Goal: Task Accomplishment & Management: Manage account settings

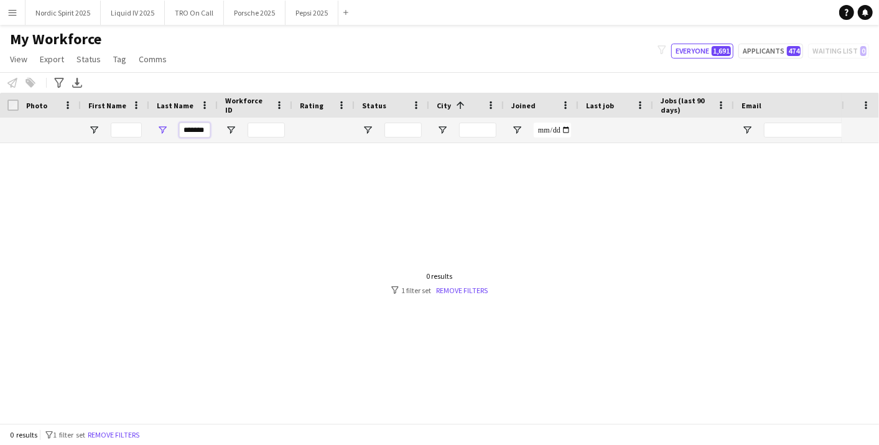
drag, startPoint x: 183, startPoint y: 126, endPoint x: 271, endPoint y: 129, distance: 87.8
click at [270, 129] on div "*******" at bounding box center [674, 130] width 1349 height 25
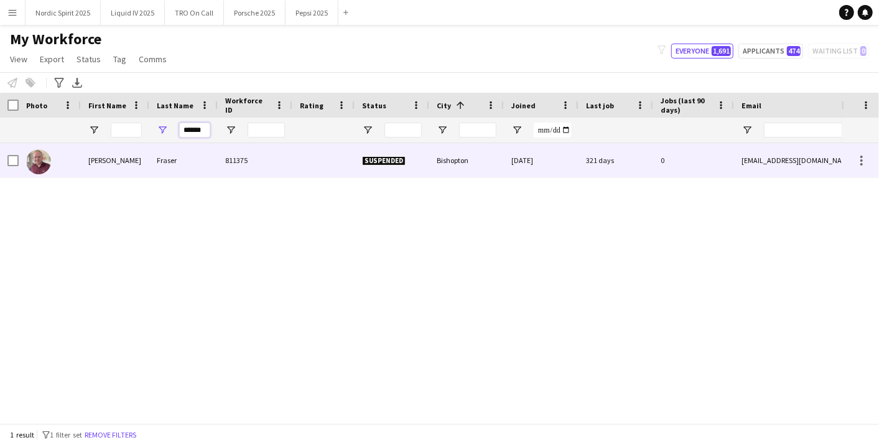
type input "******"
click at [234, 151] on div "811375" at bounding box center [255, 160] width 75 height 34
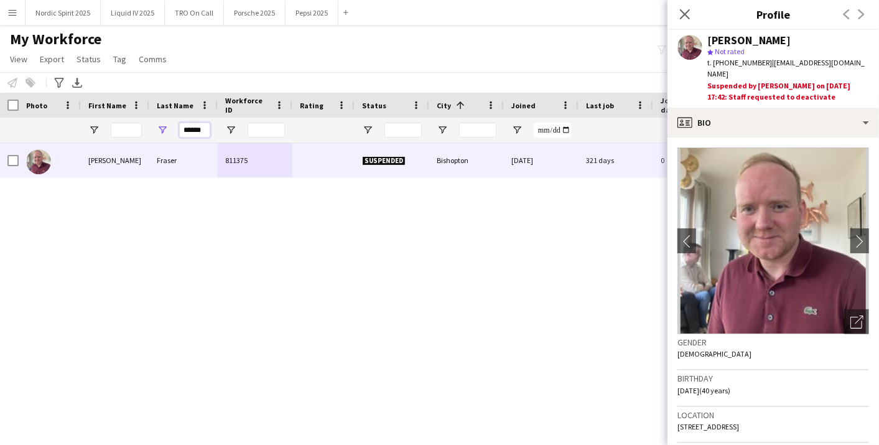
drag, startPoint x: 200, startPoint y: 133, endPoint x: 100, endPoint y: 131, distance: 100.8
click at [100, 131] on div "******" at bounding box center [674, 130] width 1349 height 25
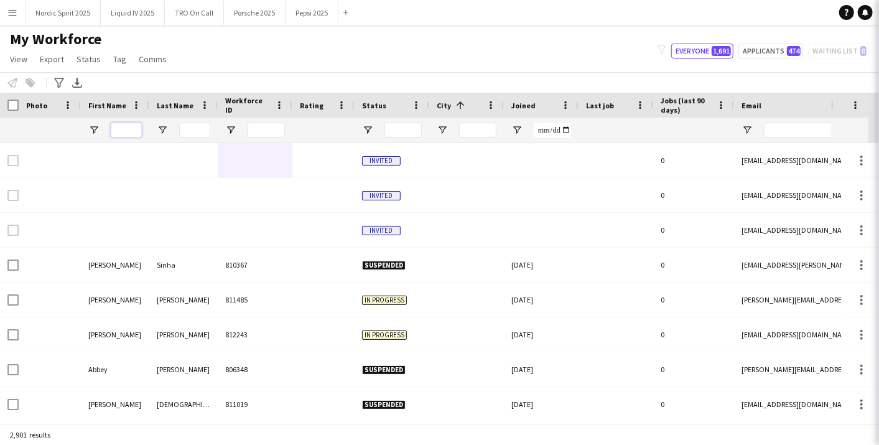
drag, startPoint x: 120, startPoint y: 133, endPoint x: 124, endPoint y: 116, distance: 18.0
click at [121, 130] on input "First Name Filter Input" at bounding box center [126, 130] width 31 height 15
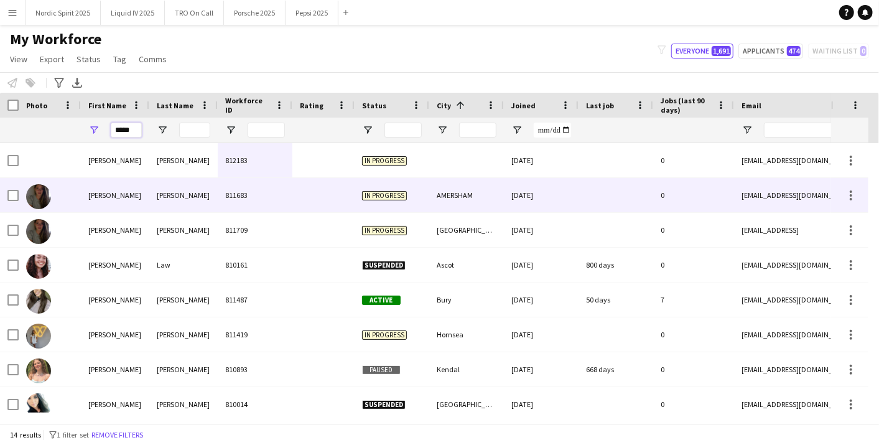
type input "*****"
click at [204, 186] on div "[PERSON_NAME]" at bounding box center [183, 195] width 68 height 34
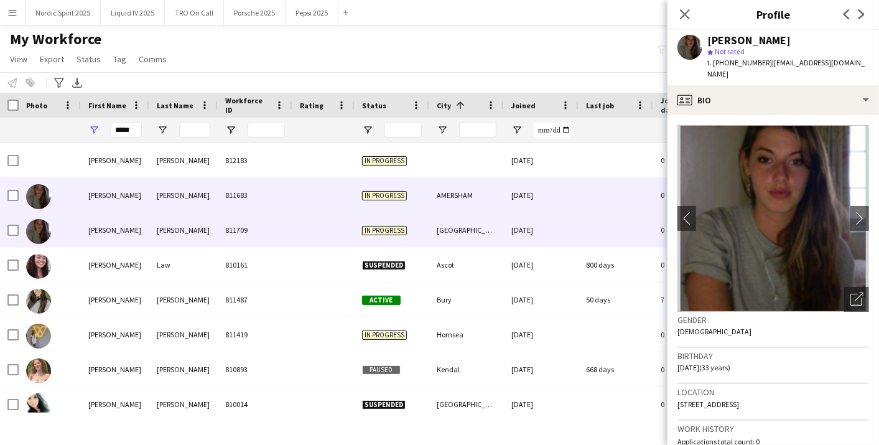
click at [202, 224] on div "[PERSON_NAME]" at bounding box center [183, 230] width 68 height 34
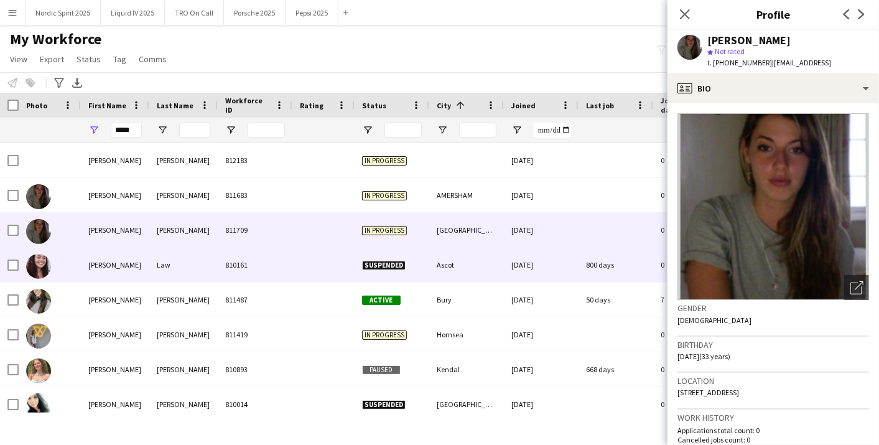
click at [207, 254] on div "Law" at bounding box center [183, 265] width 68 height 34
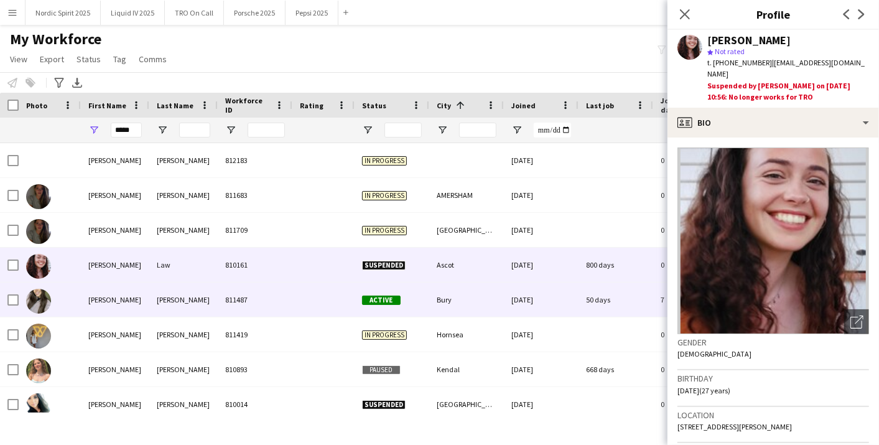
click at [216, 290] on div "[PERSON_NAME]" at bounding box center [183, 299] width 68 height 34
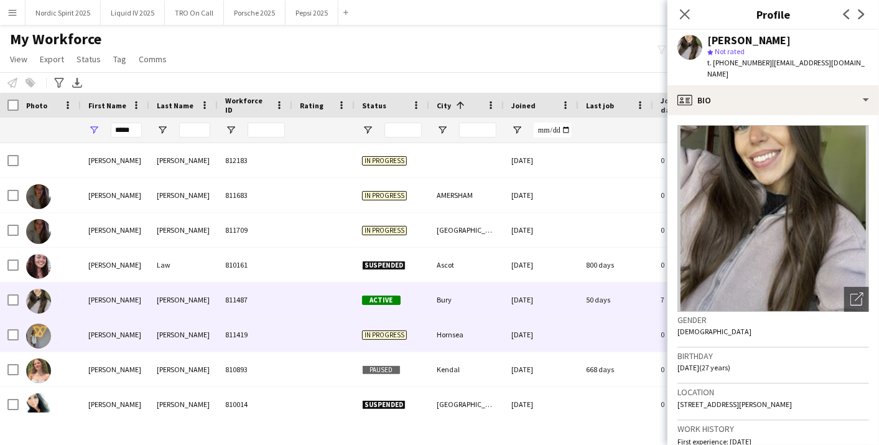
click at [222, 327] on div "811419" at bounding box center [255, 334] width 75 height 34
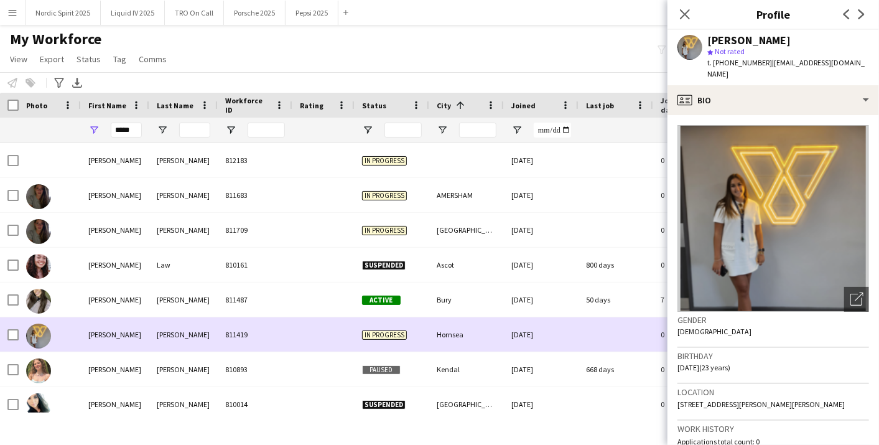
scroll to position [69, 0]
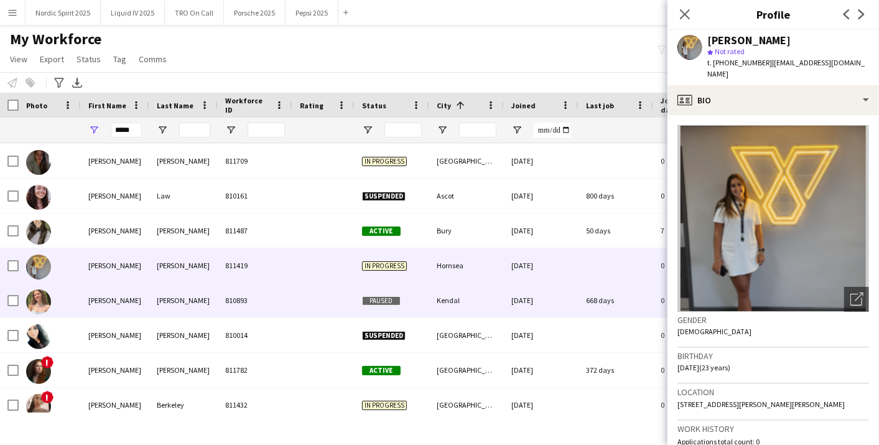
click at [222, 301] on div "810893" at bounding box center [255, 300] width 75 height 34
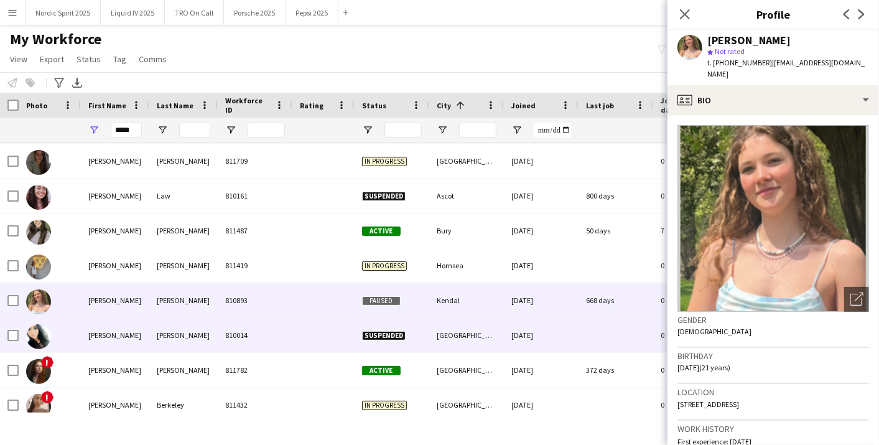
click at [220, 326] on div "810014" at bounding box center [255, 335] width 75 height 34
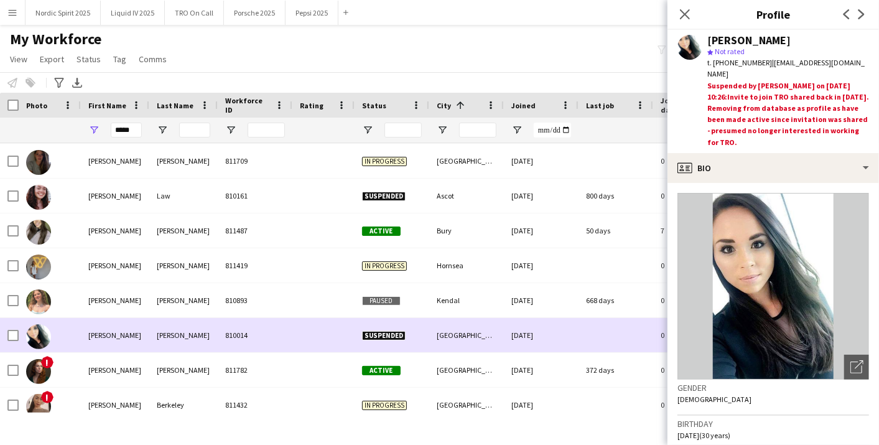
click at [218, 350] on div "810014" at bounding box center [255, 335] width 75 height 34
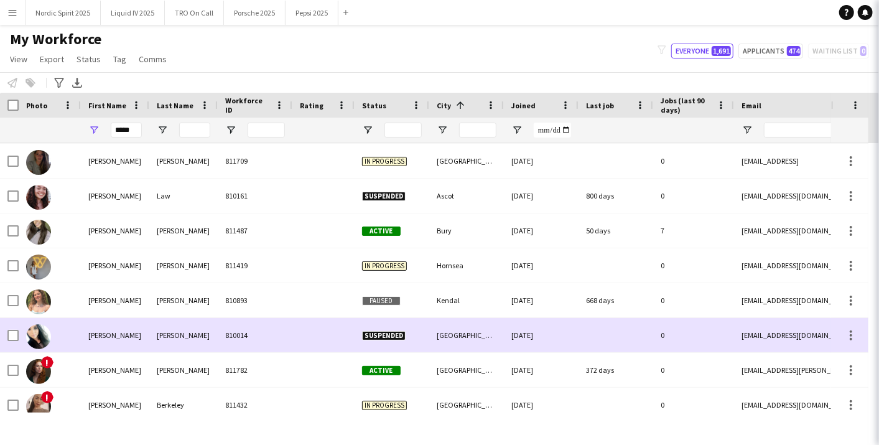
click at [218, 350] on div "810014" at bounding box center [255, 335] width 75 height 34
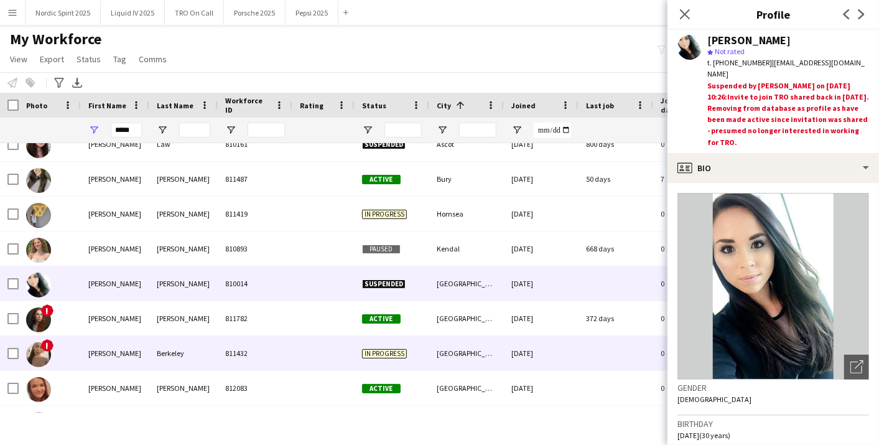
scroll to position [138, 0]
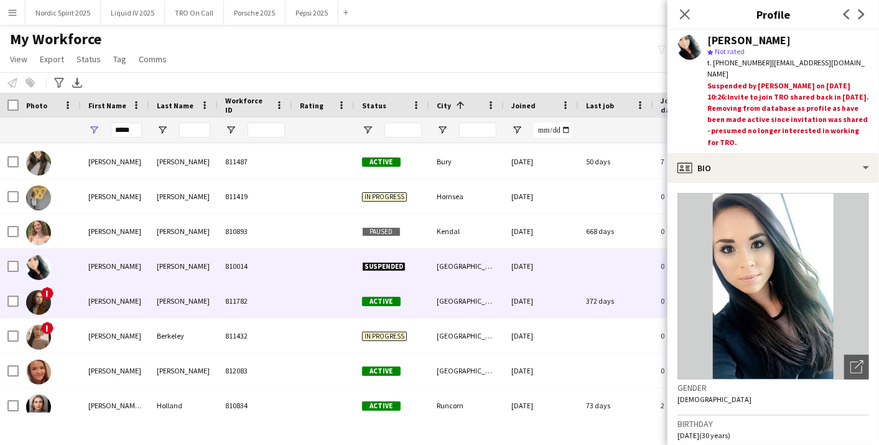
click at [224, 306] on div "811782" at bounding box center [255, 301] width 75 height 34
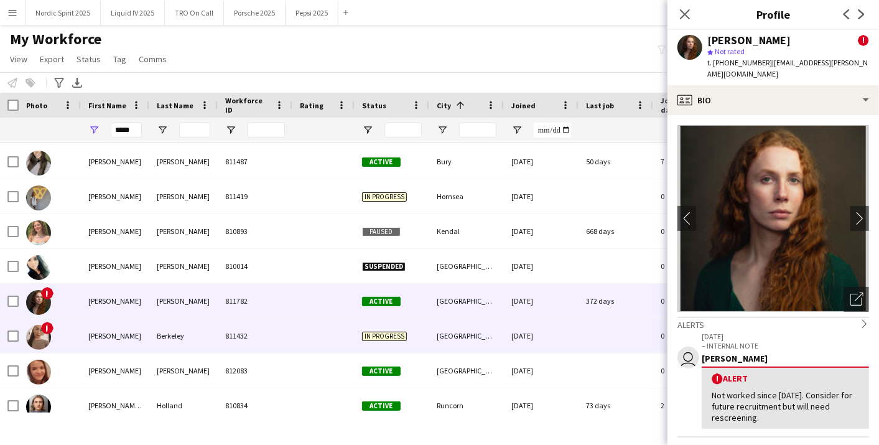
click at [225, 332] on div "811432" at bounding box center [255, 336] width 75 height 34
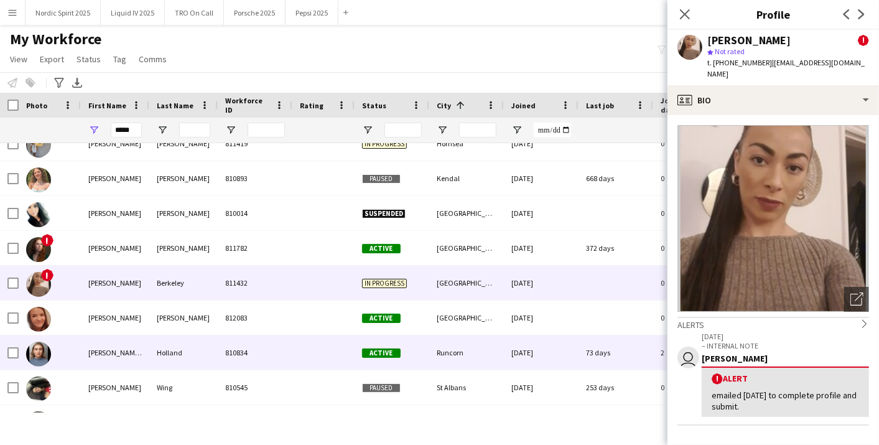
scroll to position [207, 0]
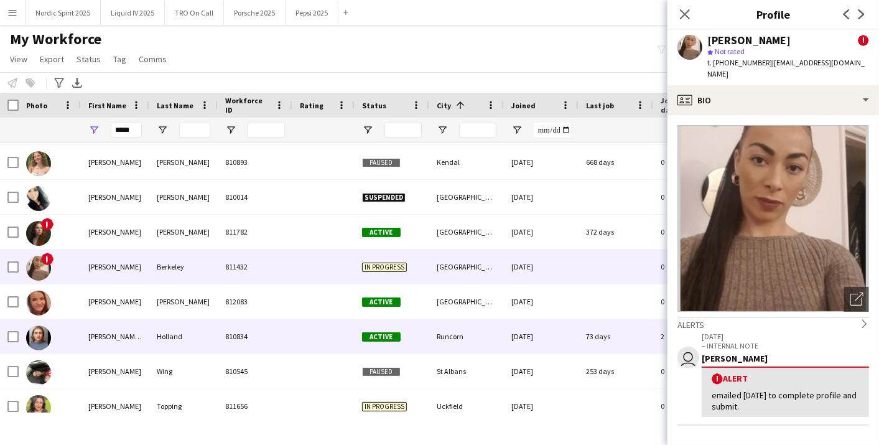
click at [225, 332] on div "810834" at bounding box center [255, 336] width 75 height 34
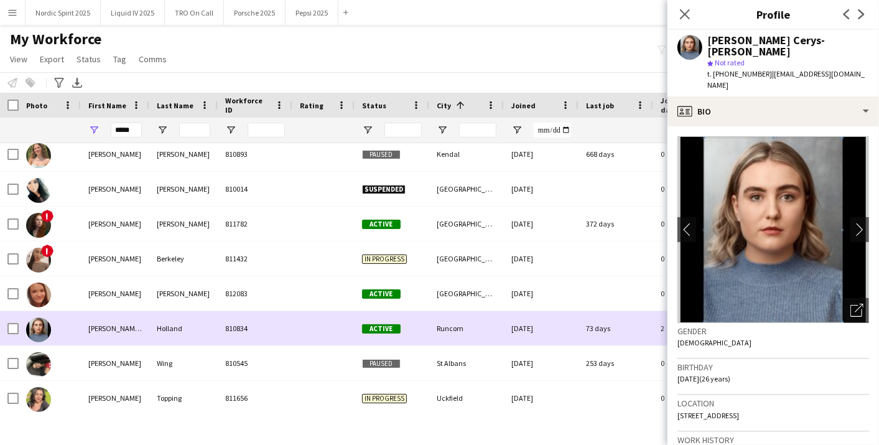
scroll to position [218, 0]
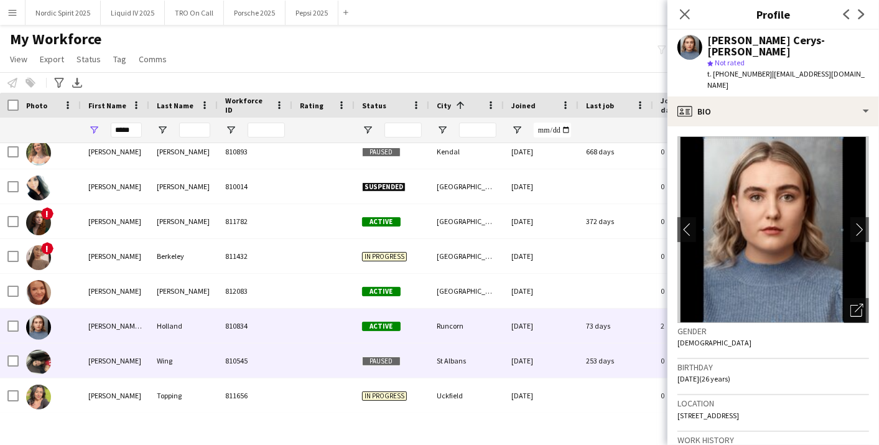
click at [225, 347] on div "810545" at bounding box center [255, 360] width 75 height 34
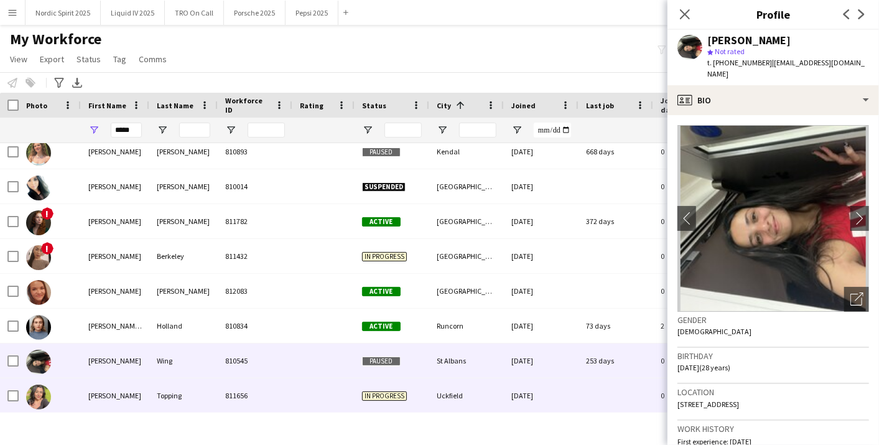
click at [221, 392] on div "811656" at bounding box center [255, 395] width 75 height 34
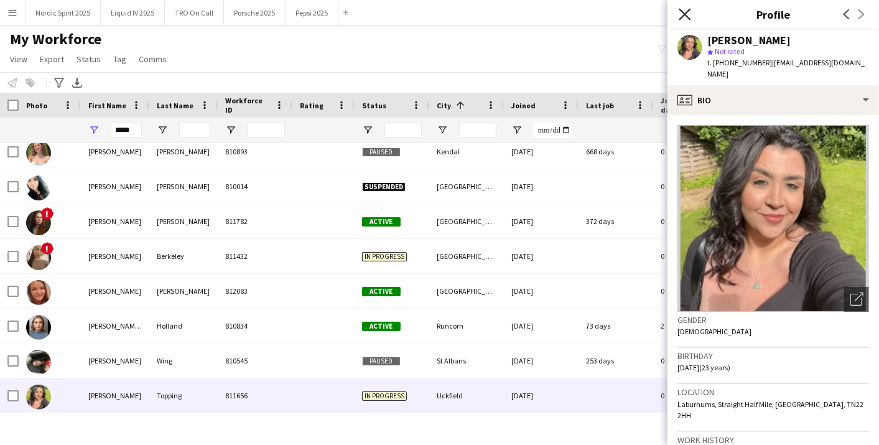
click at [682, 16] on icon "Close pop-in" at bounding box center [685, 14] width 12 height 12
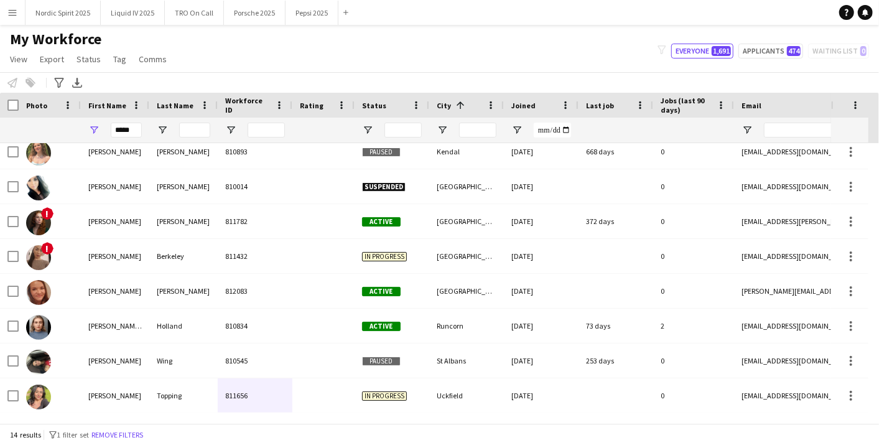
click at [590, 444] on html "Menu Boards Boards Boards All jobs Status Workforce Workforce My Workforce Recr…" at bounding box center [439, 222] width 879 height 445
click at [11, 16] on app-icon "Menu" at bounding box center [12, 12] width 10 height 10
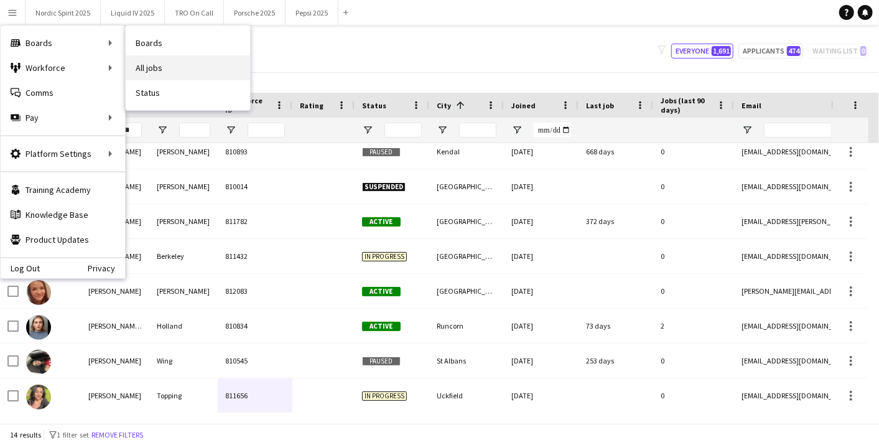
click at [151, 58] on link "All jobs" at bounding box center [188, 67] width 124 height 25
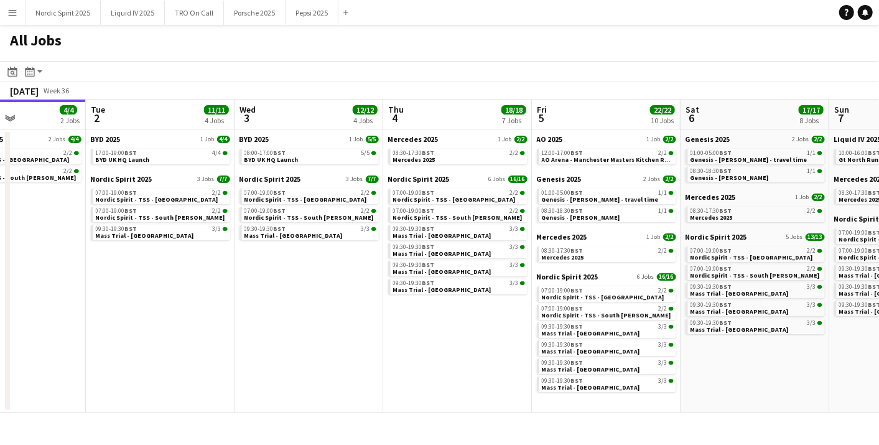
scroll to position [0, 428]
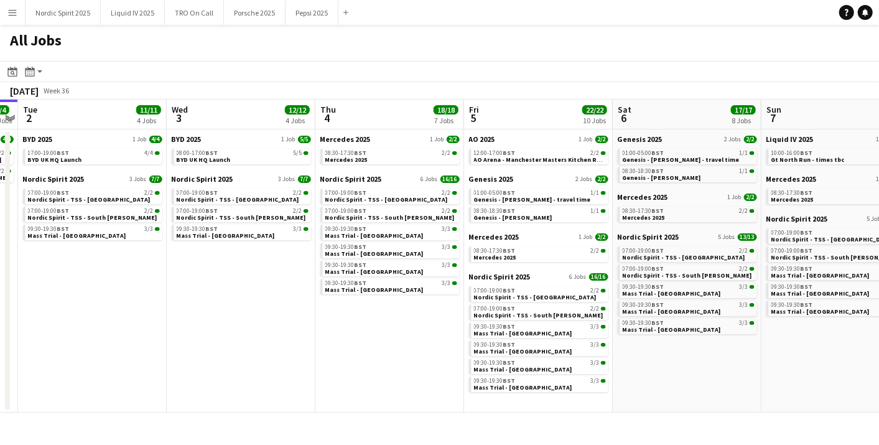
drag, startPoint x: 675, startPoint y: 334, endPoint x: 401, endPoint y: 317, distance: 274.3
click at [396, 316] on app-calendar-viewport "Sat 30 15/15 5 Jobs Sun 31 15/15 5 Jobs Mon 1 4/4 2 Jobs Tue 2 11/11 4 Jobs Wed…" at bounding box center [439, 256] width 879 height 313
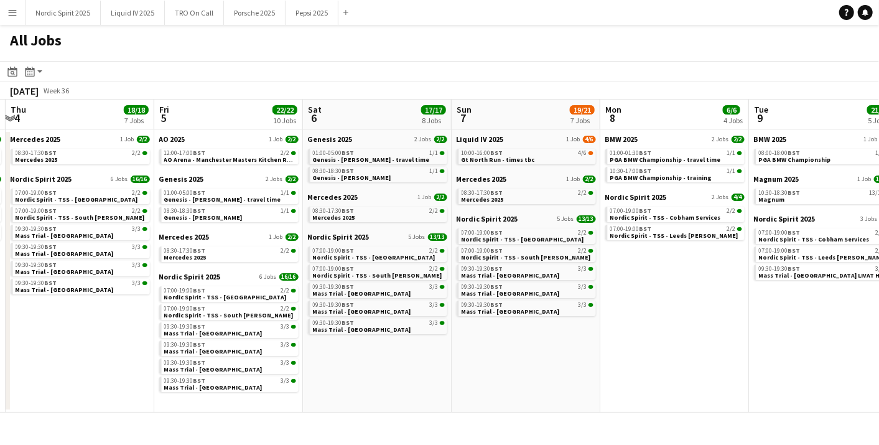
scroll to position [0, 444]
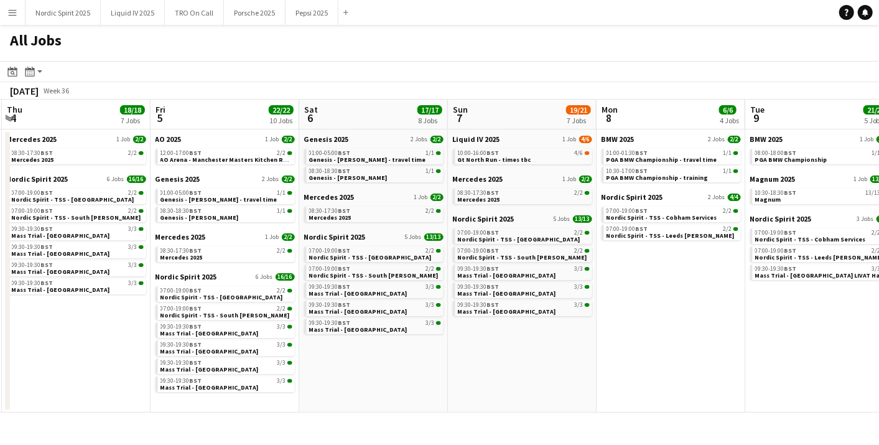
drag, startPoint x: 828, startPoint y: 374, endPoint x: 515, endPoint y: 335, distance: 316.0
click at [515, 335] on app-calendar-viewport "Mon 1 4/4 2 Jobs Tue 2 11/11 4 Jobs Wed 3 12/12 4 Jobs Thu 4 18/18 7 Jobs Fri 5…" at bounding box center [439, 256] width 879 height 313
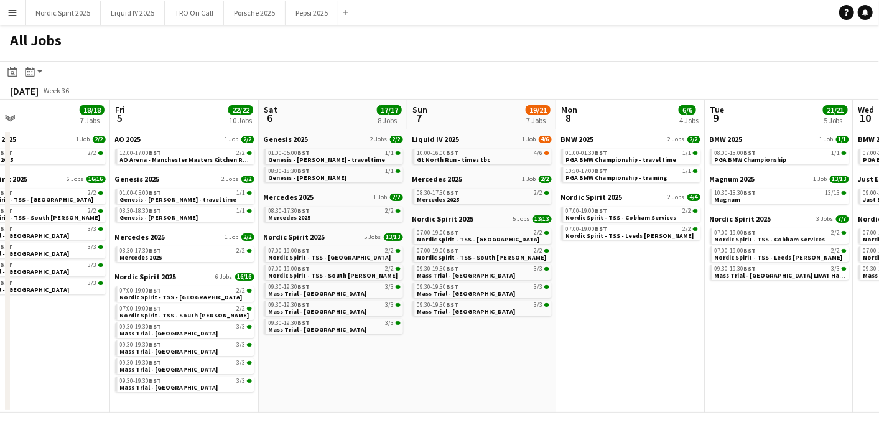
scroll to position [0, 366]
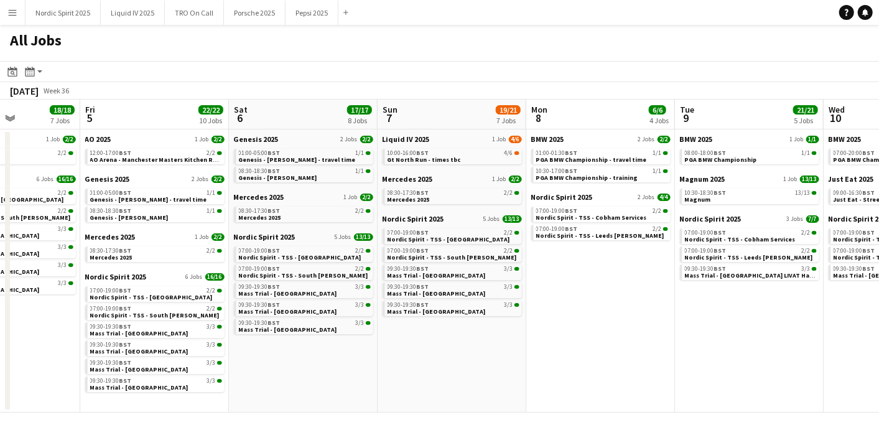
drag, startPoint x: 742, startPoint y: 332, endPoint x: 521, endPoint y: 314, distance: 222.2
click at [521, 314] on app-calendar-viewport "Tue 2 11/11 4 Jobs Wed 3 12/12 4 Jobs Thu 4 18/18 7 Jobs Fri 5 22/22 10 Jobs Sa…" at bounding box center [439, 256] width 879 height 313
click at [10, 12] on app-icon "Menu" at bounding box center [12, 12] width 10 height 10
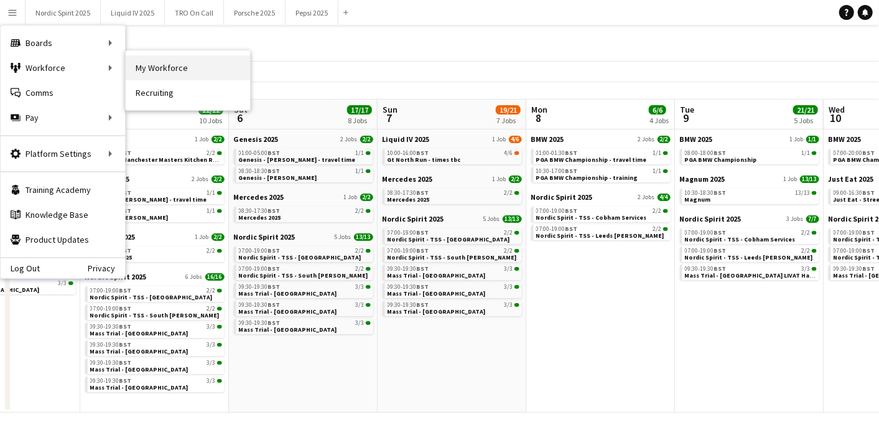
click at [186, 68] on link "My Workforce" at bounding box center [188, 67] width 124 height 25
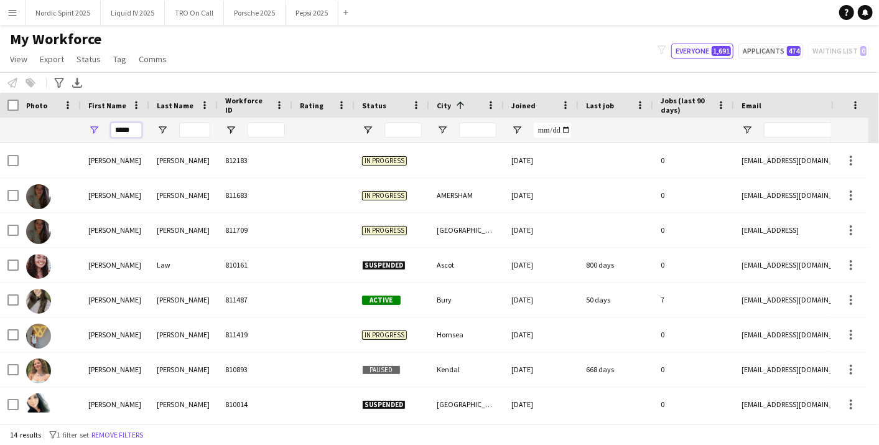
drag, startPoint x: 137, startPoint y: 128, endPoint x: 69, endPoint y: 137, distance: 69.1
click at [69, 137] on div "*****" at bounding box center [674, 130] width 1349 height 25
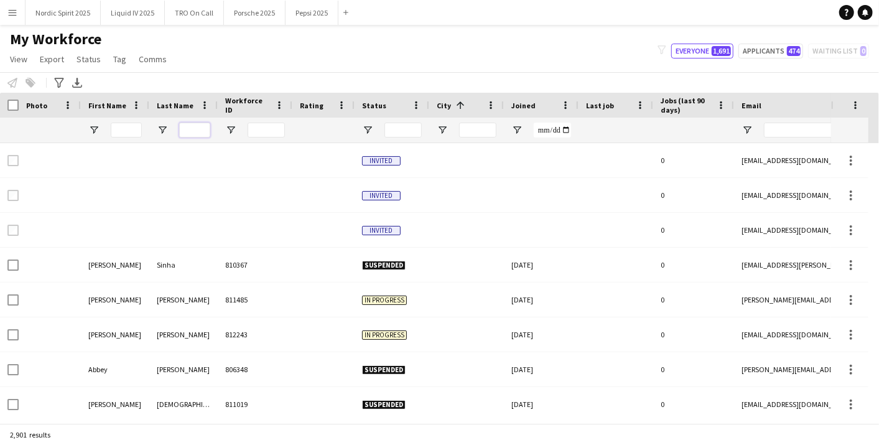
click at [204, 133] on input "Last Name Filter Input" at bounding box center [194, 130] width 31 height 15
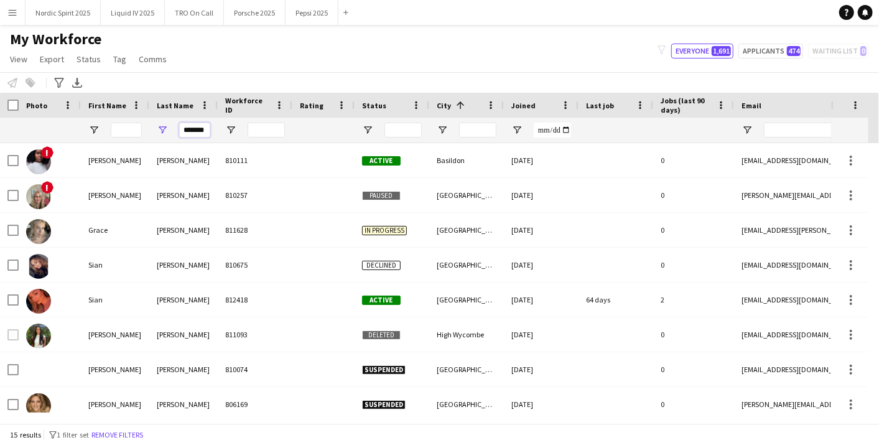
type input "*******"
click at [19, 14] on button "Menu" at bounding box center [12, 12] width 25 height 25
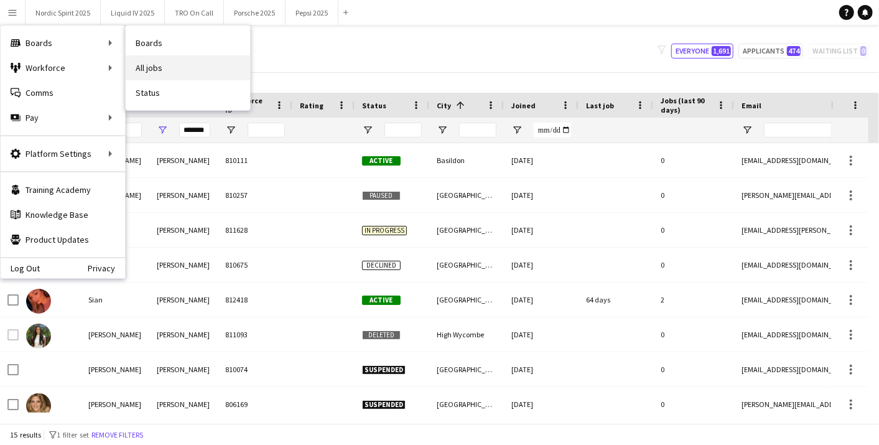
click at [147, 68] on link "All jobs" at bounding box center [188, 67] width 124 height 25
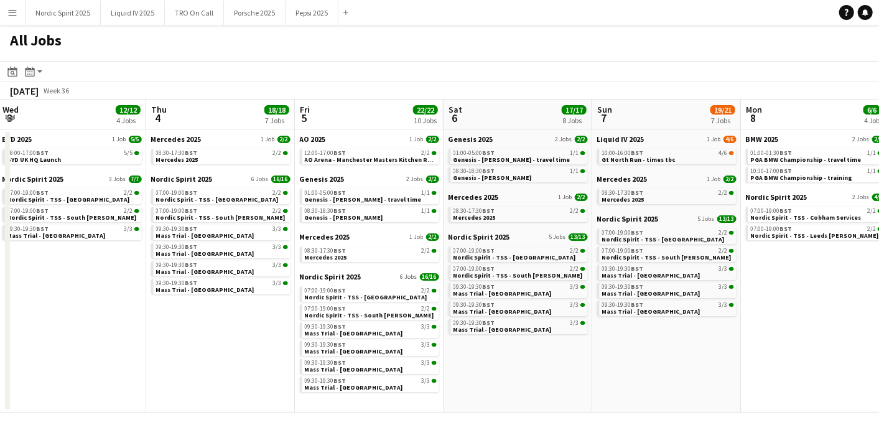
scroll to position [0, 469]
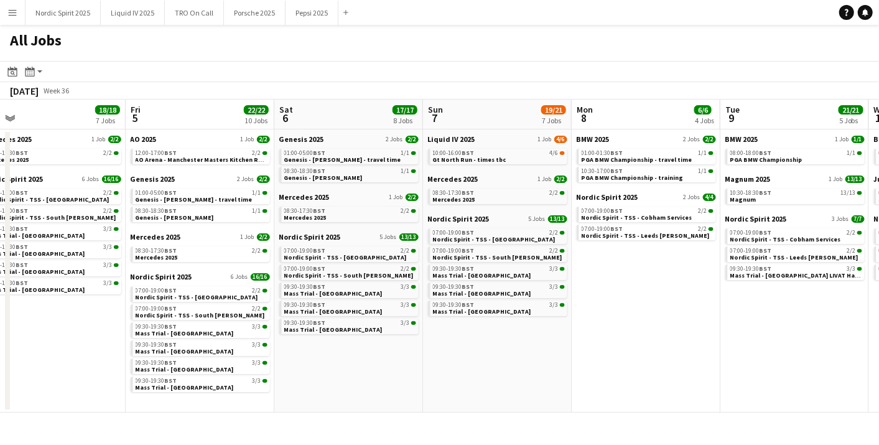
drag, startPoint x: 618, startPoint y: 284, endPoint x: 0, endPoint y: 268, distance: 618.6
click at [0, 268] on html "Menu Boards Boards Boards All jobs Status Workforce Workforce My Workforce Recr…" at bounding box center [439, 222] width 879 height 445
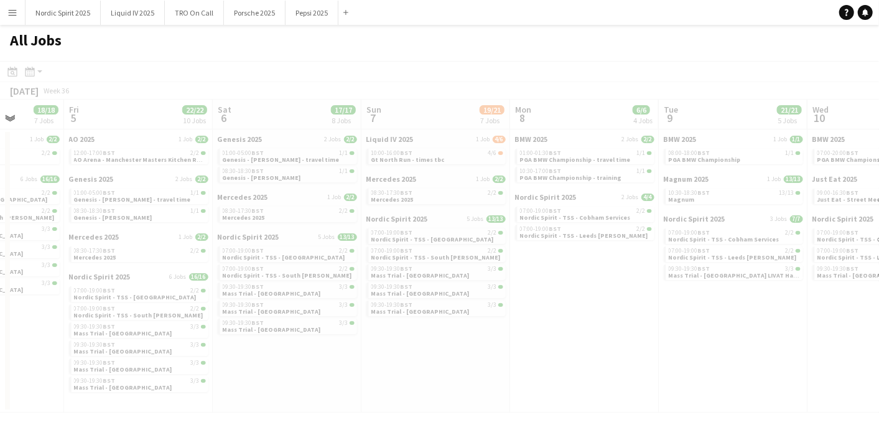
drag, startPoint x: 640, startPoint y: 273, endPoint x: 414, endPoint y: 279, distance: 225.9
click at [414, 279] on app-calendar-viewport "Tue 2 11/11 4 Jobs Wed 3 12/12 4 Jobs Thu 4 18/18 7 Jobs Fri 5 22/22 10 Jobs Sa…" at bounding box center [439, 256] width 879 height 313
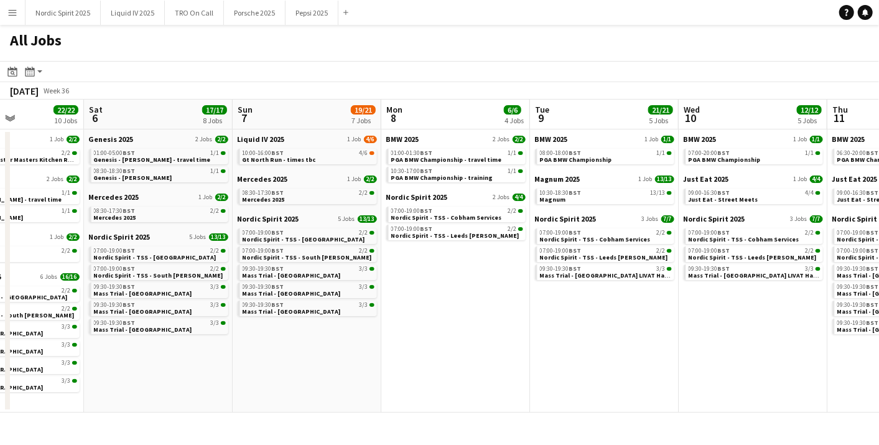
scroll to position [0, 366]
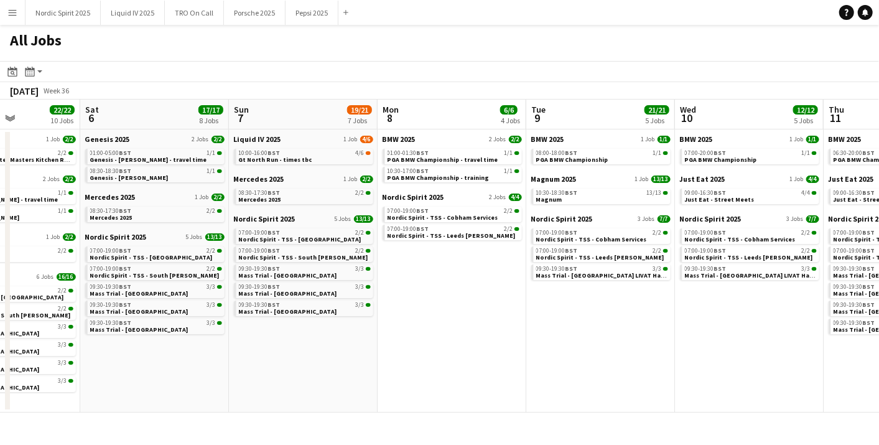
drag, startPoint x: 704, startPoint y: 304, endPoint x: 575, endPoint y: 312, distance: 128.4
click at [575, 312] on app-calendar-viewport "Wed 3 12/12 4 Jobs Thu 4 18/18 7 Jobs Fri 5 22/22 10 Jobs Sat 6 17/17 8 Jobs Su…" at bounding box center [439, 256] width 879 height 313
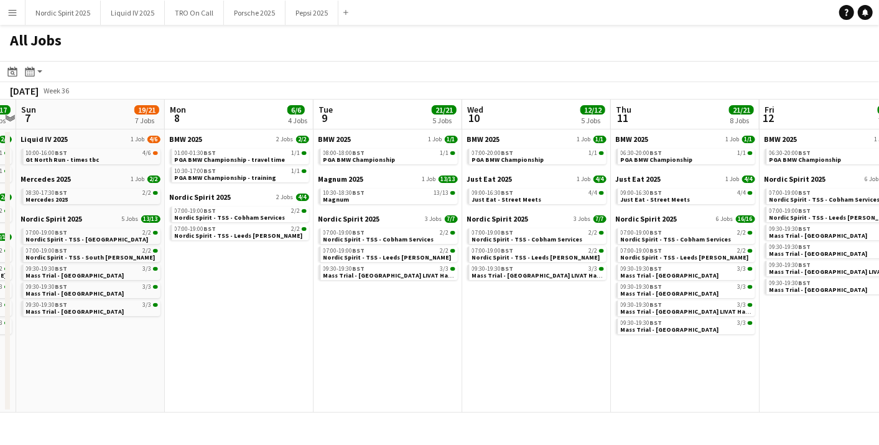
scroll to position [0, 432]
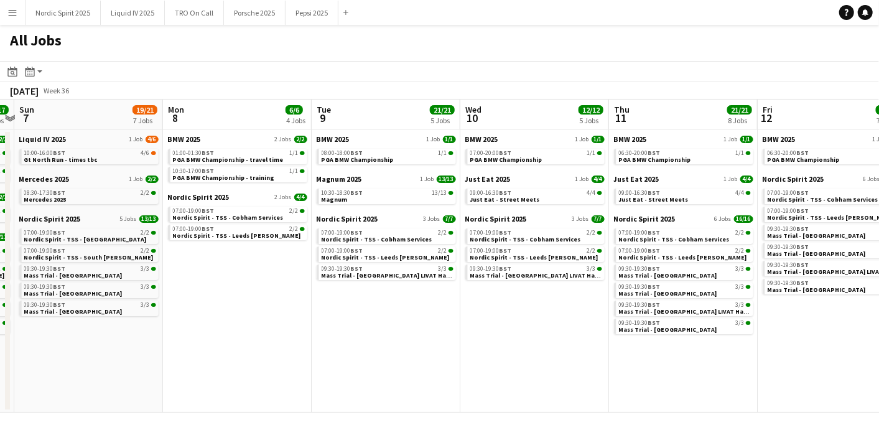
drag, startPoint x: 727, startPoint y: 316, endPoint x: 512, endPoint y: 322, distance: 214.7
click at [512, 322] on app-calendar-viewport "Thu 4 18/18 7 Jobs Fri 5 22/22 10 Jobs Sat 6 17/17 8 Jobs Sun 7 19/21 7 Jobs Mo…" at bounding box center [439, 256] width 879 height 313
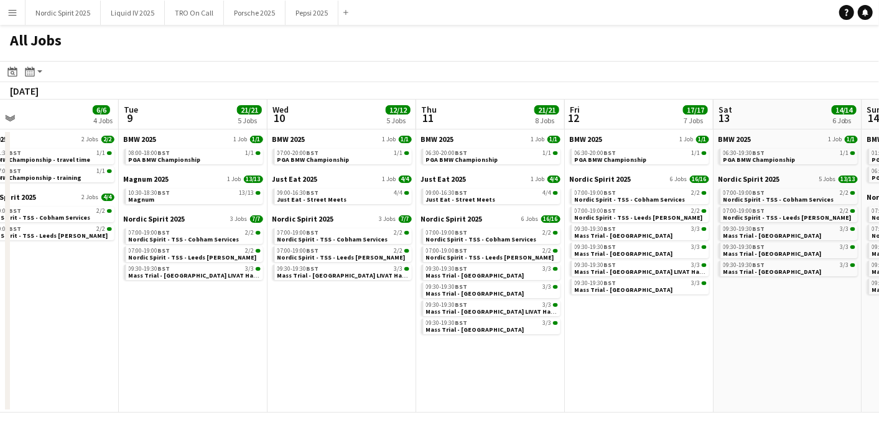
scroll to position [0, 411]
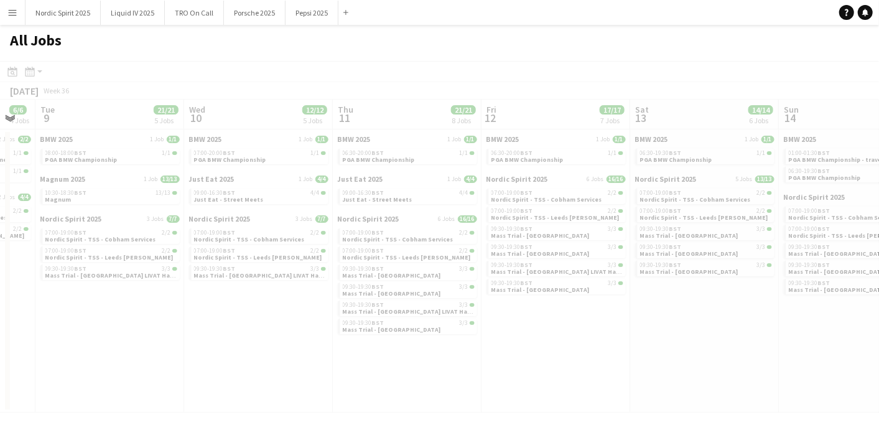
drag, startPoint x: 752, startPoint y: 328, endPoint x: 476, endPoint y: 336, distance: 276.3
click at [375, 323] on app-all-jobs "All Jobs Date picker [DATE] [DATE] [DATE] M [DATE] T [DATE] W [DATE] T [DATE] F…" at bounding box center [439, 219] width 879 height 388
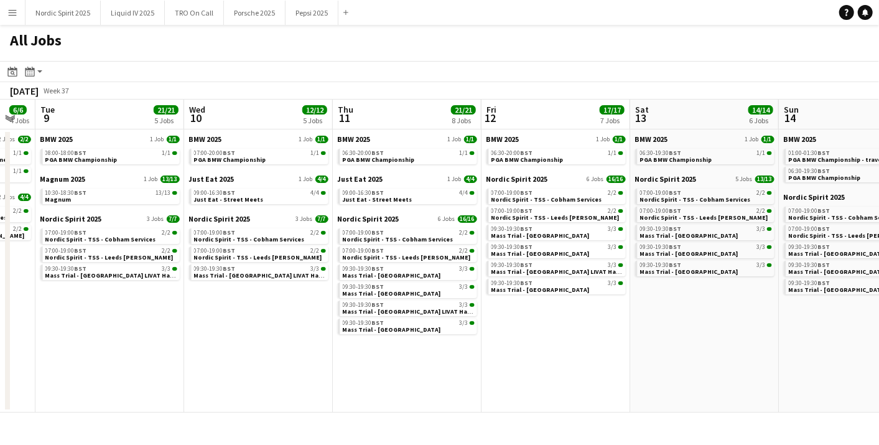
click at [14, 12] on app-icon "Menu" at bounding box center [12, 12] width 10 height 10
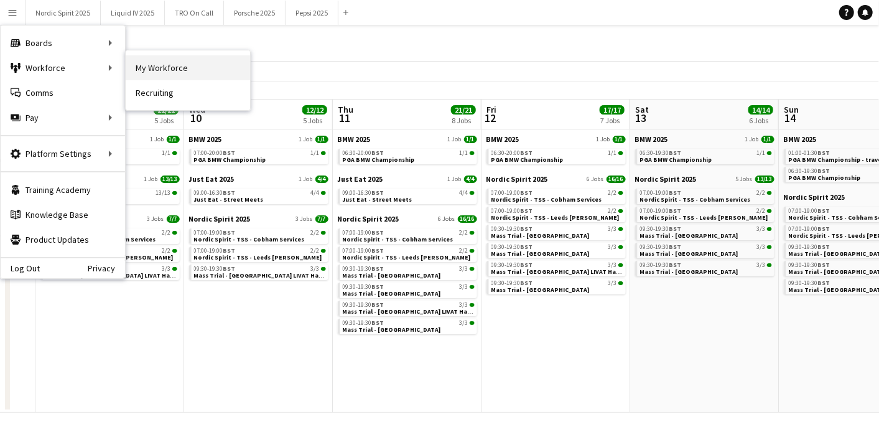
click at [188, 75] on link "My Workforce" at bounding box center [188, 67] width 124 height 25
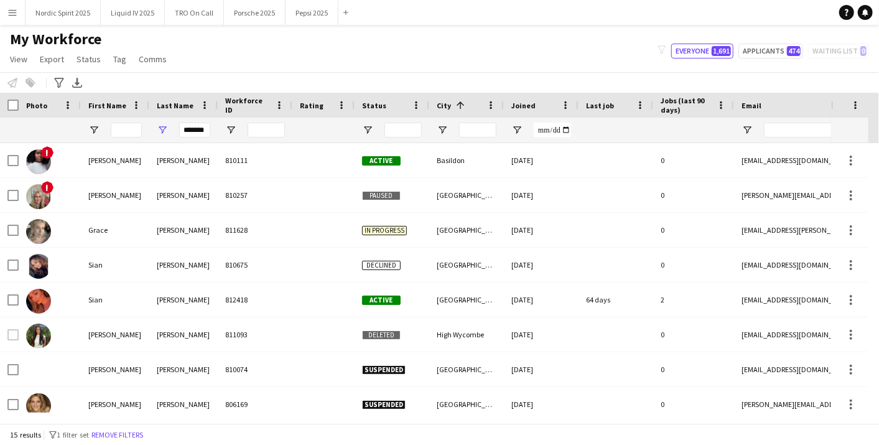
drag, startPoint x: 177, startPoint y: 130, endPoint x: 244, endPoint y: 129, distance: 67.2
click at [244, 129] on div "*******" at bounding box center [674, 130] width 1349 height 25
drag, startPoint x: 205, startPoint y: 129, endPoint x: 0, endPoint y: 123, distance: 204.8
click at [65, 106] on div "Workforce Details Photo First Name 1" at bounding box center [674, 118] width 1349 height 50
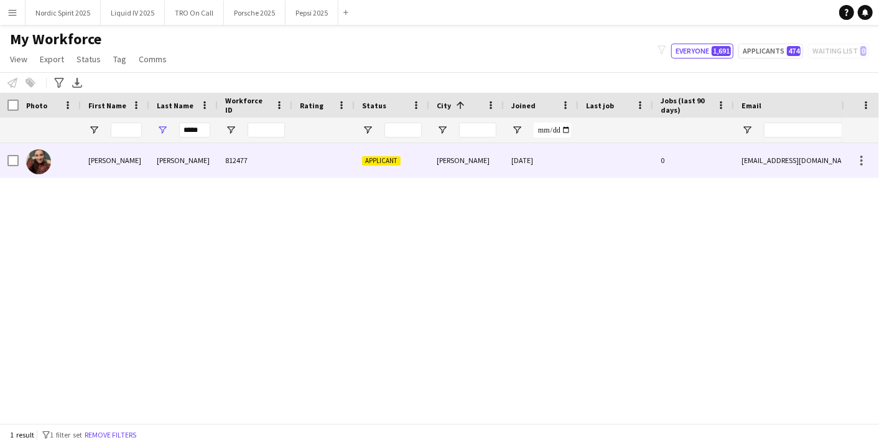
click at [164, 164] on div "[PERSON_NAME]" at bounding box center [183, 160] width 68 height 34
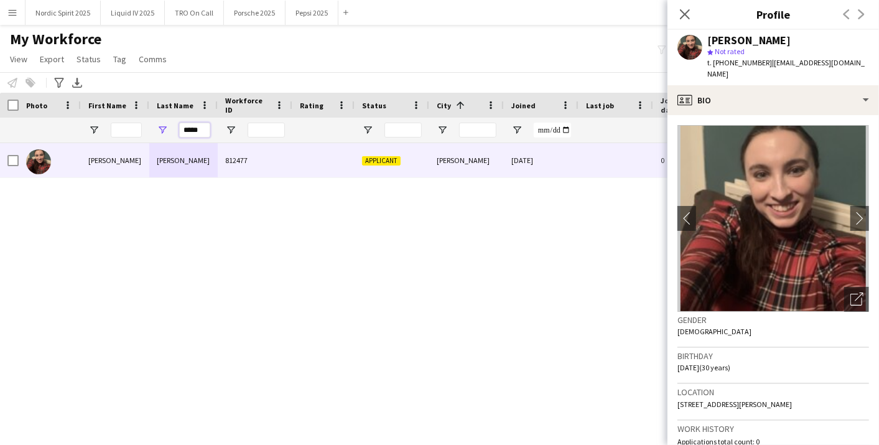
drag, startPoint x: 204, startPoint y: 130, endPoint x: 116, endPoint y: 130, distance: 88.3
click at [96, 134] on div "*****" at bounding box center [674, 130] width 1349 height 25
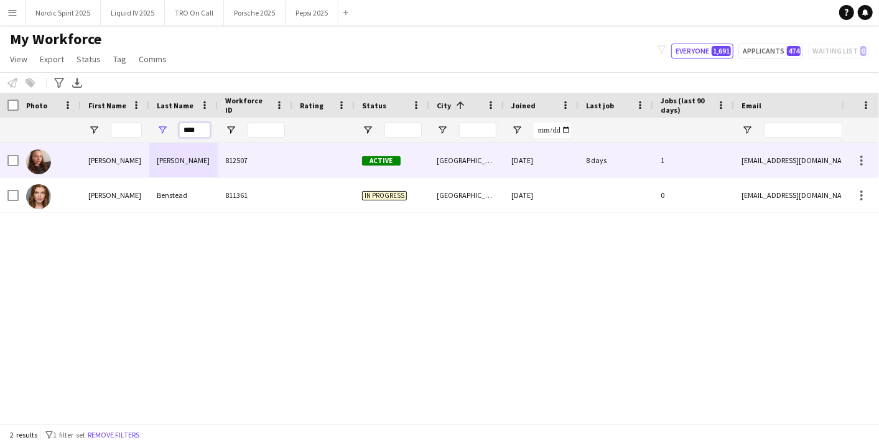
type input "****"
click at [117, 153] on div "[PERSON_NAME]" at bounding box center [115, 160] width 68 height 34
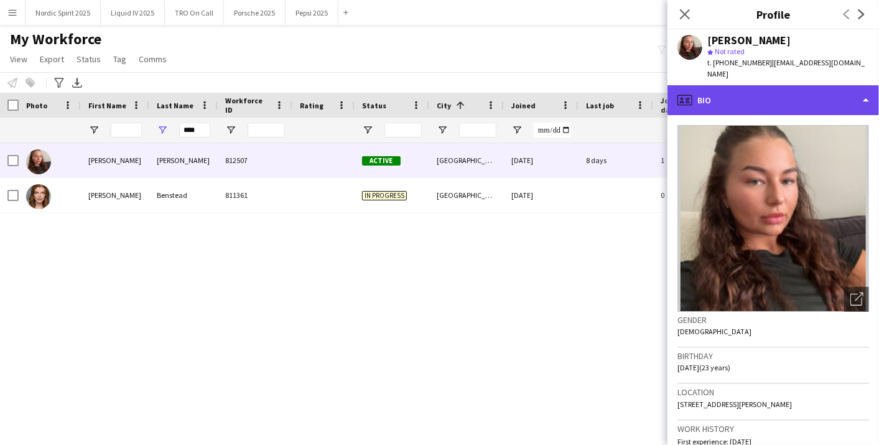
click at [867, 98] on div "profile Bio" at bounding box center [774, 100] width 212 height 30
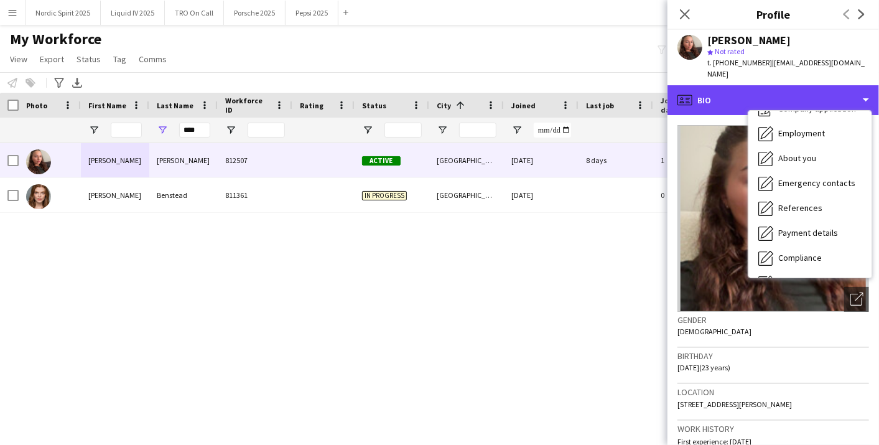
scroll to position [151, 0]
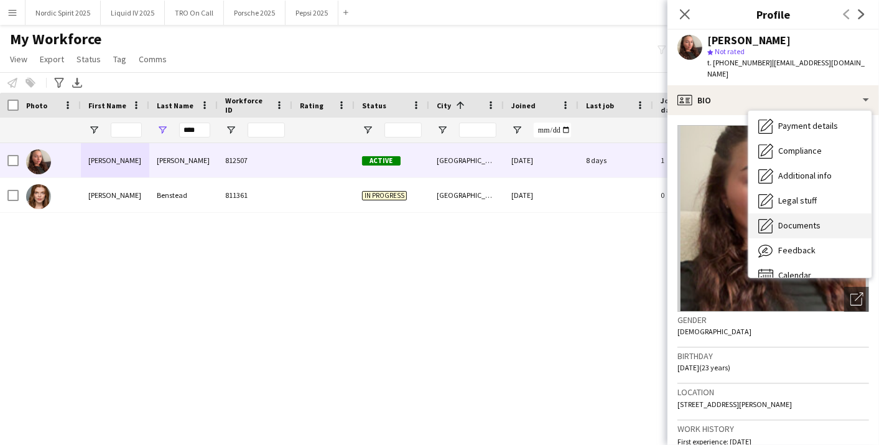
click at [792, 220] on span "Documents" at bounding box center [799, 225] width 42 height 11
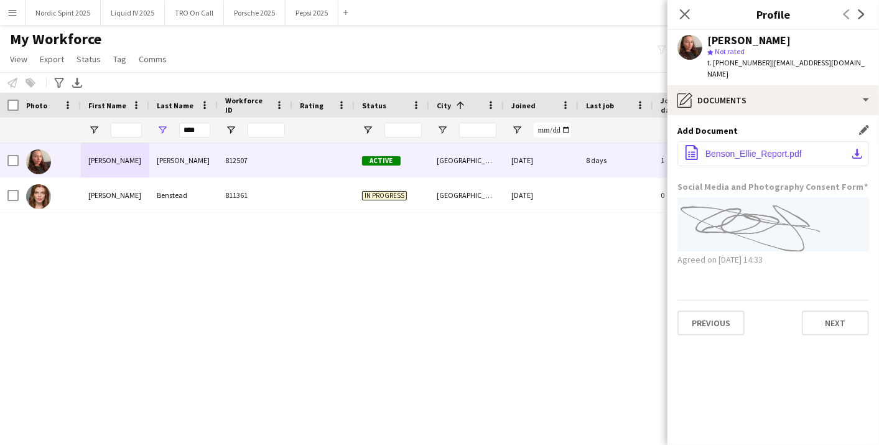
click at [765, 149] on span "Benson_Ellie_Report.pdf" at bounding box center [753, 154] width 96 height 10
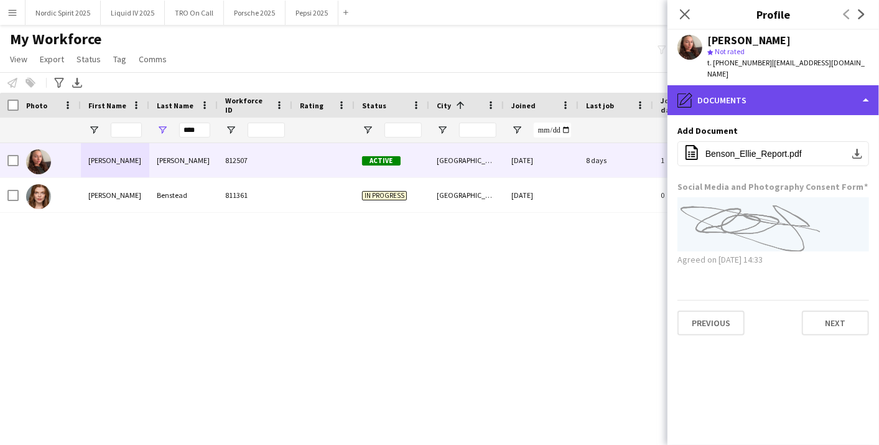
click at [872, 85] on div "pencil4 Documents" at bounding box center [774, 100] width 212 height 30
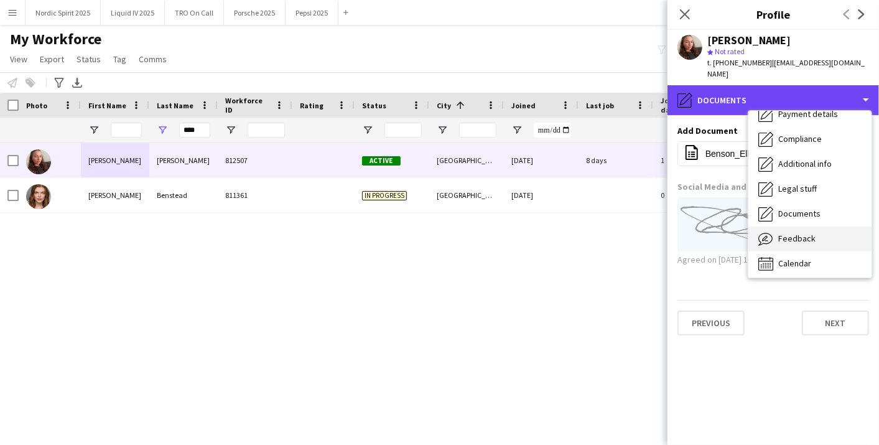
scroll to position [166, 0]
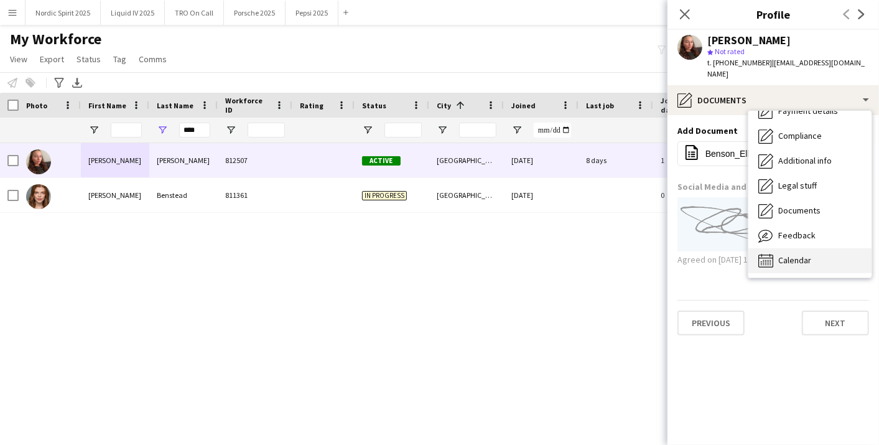
click at [801, 254] on span "Calendar" at bounding box center [794, 259] width 33 height 11
